Goal: Transaction & Acquisition: Purchase product/service

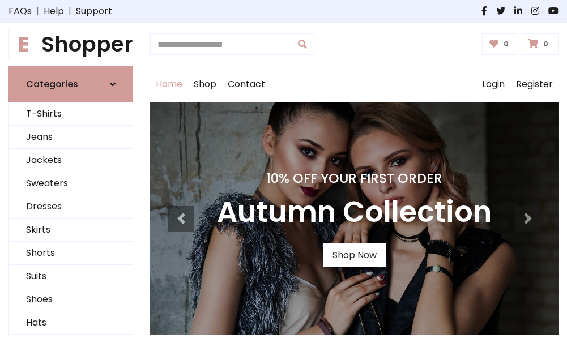
click at [283, 182] on h4 "10% Off Your First Order" at bounding box center [354, 178] width 275 height 16
click at [354, 255] on link "Shop Now" at bounding box center [354, 255] width 63 height 24
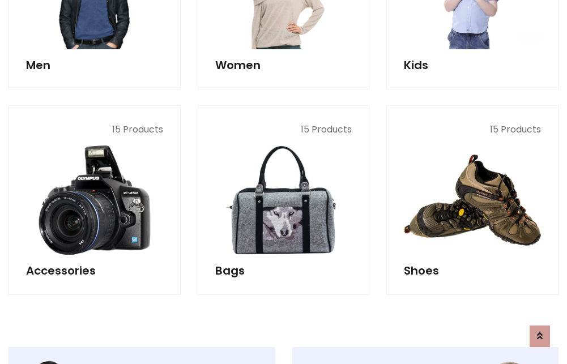
scroll to position [1129, 0]
